Goal: Navigation & Orientation: Find specific page/section

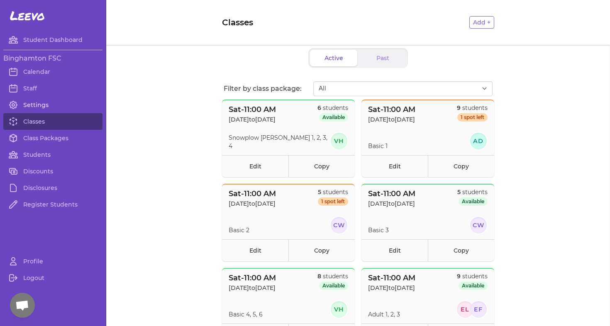
scroll to position [46, 0]
click at [57, 138] on link "Class Packages" at bounding box center [52, 138] width 99 height 17
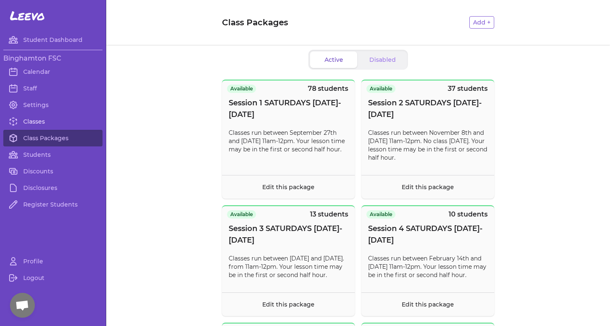
click at [56, 120] on link "Classes" at bounding box center [52, 121] width 99 height 17
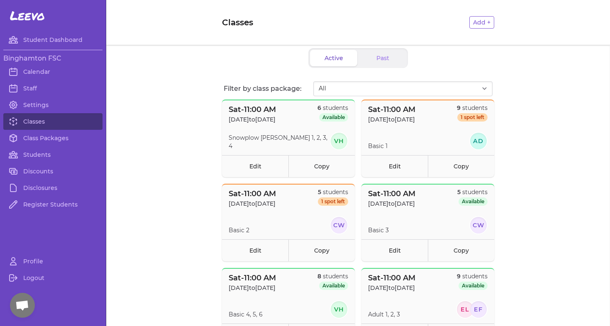
click at [31, 307] on span "Open chat" at bounding box center [22, 305] width 25 height 25
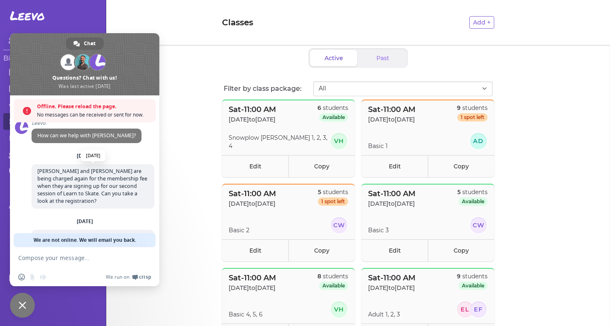
scroll to position [73, 0]
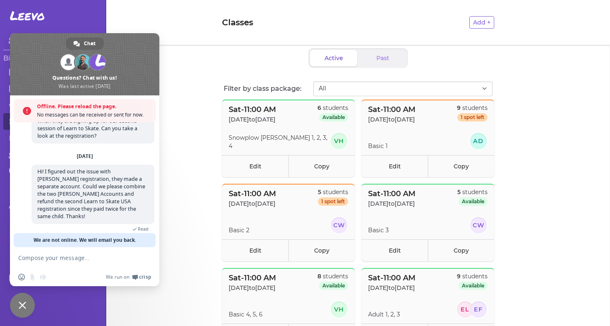
click at [159, 15] on header "Classes Add +" at bounding box center [357, 22] width 503 height 45
click at [156, 68] on span at bounding box center [84, 64] width 149 height 62
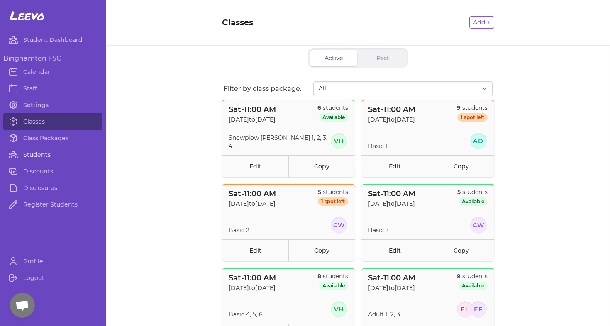
click at [33, 156] on link "Students" at bounding box center [52, 154] width 99 height 17
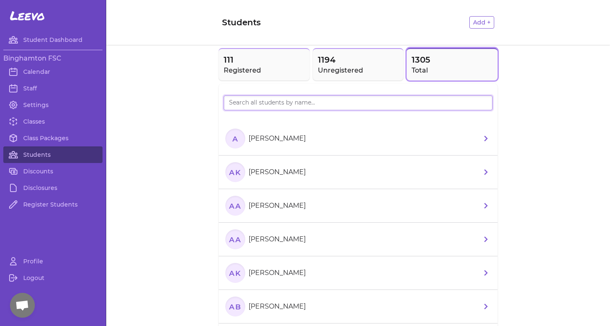
click at [287, 105] on input "search" at bounding box center [358, 102] width 269 height 15
type input "[PERSON_NAME]"
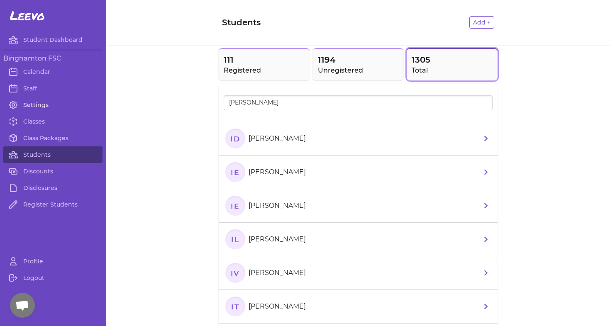
click at [29, 101] on link "Settings" at bounding box center [52, 105] width 99 height 17
select select "NY"
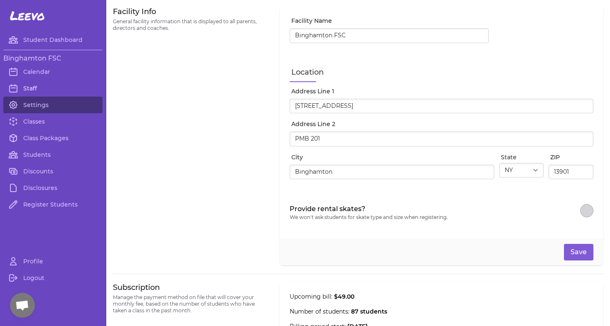
click at [38, 94] on link "Staff" at bounding box center [52, 88] width 99 height 17
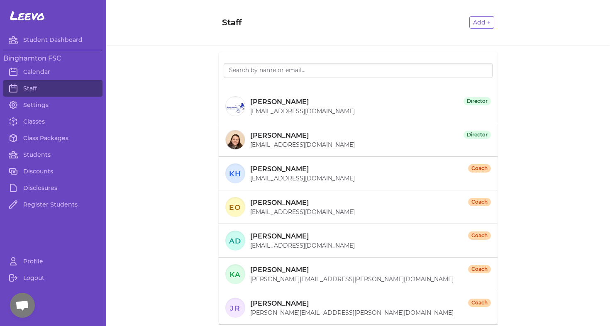
click at [154, 5] on header "Staff Add +" at bounding box center [357, 22] width 503 height 45
click at [41, 268] on link "Profile" at bounding box center [52, 261] width 99 height 17
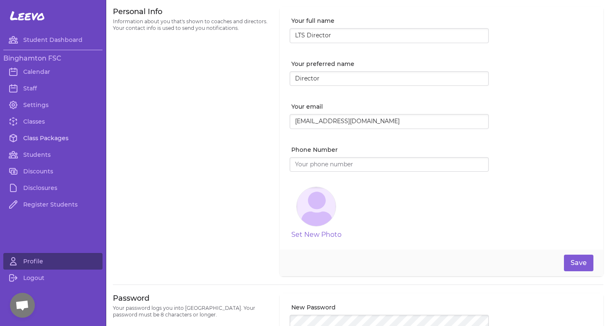
click at [53, 137] on link "Class Packages" at bounding box center [52, 138] width 99 height 17
